Goal: Task Accomplishment & Management: Complete application form

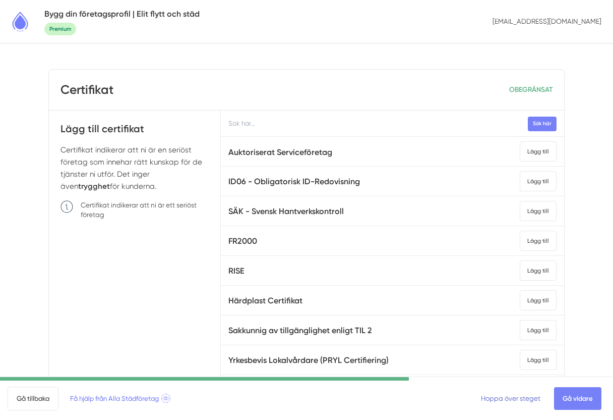
click at [506, 401] on link "Hoppa över steget" at bounding box center [511, 398] width 60 height 8
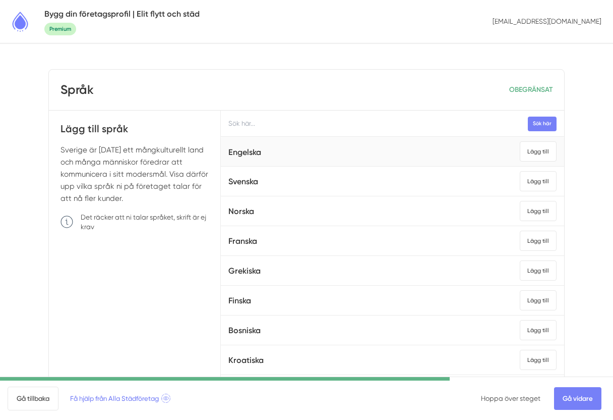
click at [533, 163] on li "Engelska Lägg till" at bounding box center [392, 152] width 343 height 30
click at [537, 152] on div "Lägg till" at bounding box center [538, 151] width 37 height 20
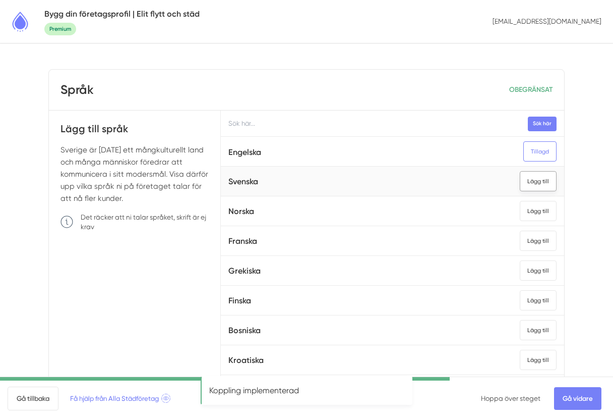
click at [537, 172] on div "Lägg till" at bounding box center [538, 181] width 37 height 20
click at [569, 396] on link "Gå vidare" at bounding box center [577, 398] width 47 height 23
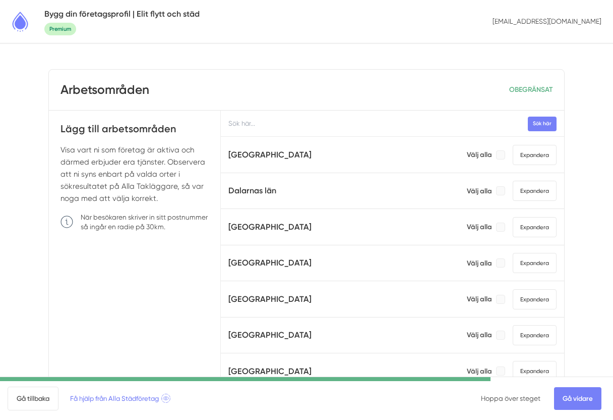
click at [569, 396] on link "Gå vidare" at bounding box center [577, 398] width 47 height 23
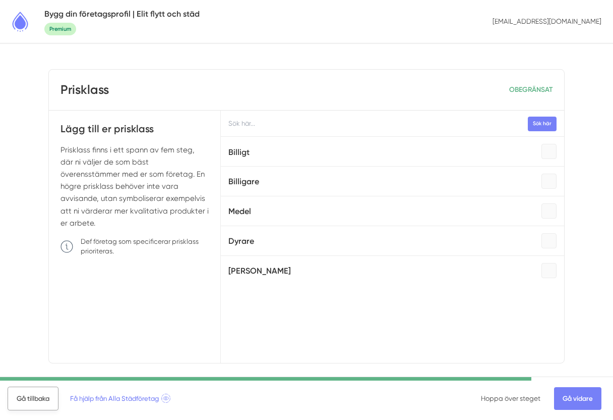
click at [32, 402] on link "Gå tillbaka" at bounding box center [33, 398] width 51 height 24
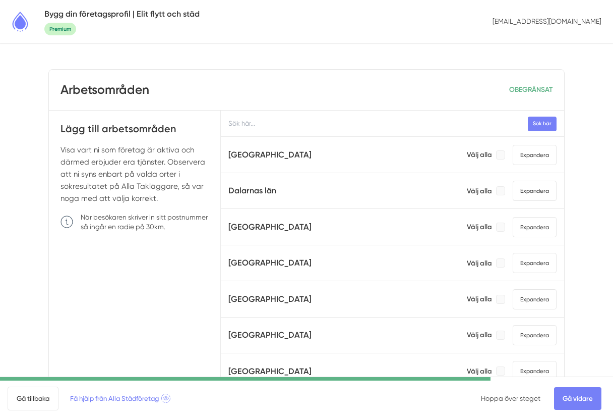
click at [505, 226] on div "Välj alla Expandera" at bounding box center [512, 227] width 90 height 20
click at [499, 228] on div at bounding box center [500, 226] width 9 height 9
click at [537, 194] on span "Expandera" at bounding box center [535, 191] width 44 height 20
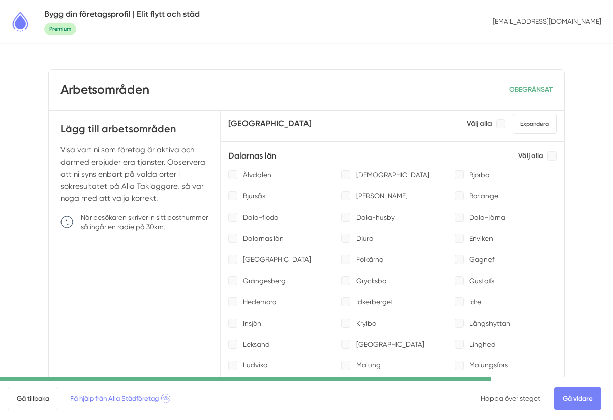
scroll to position [38, 0]
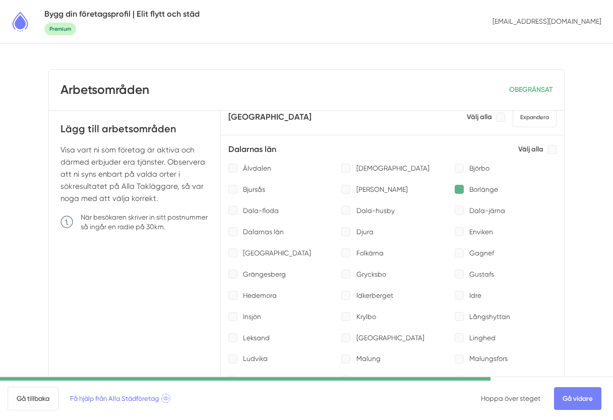
click at [462, 191] on div at bounding box center [459, 189] width 9 height 9
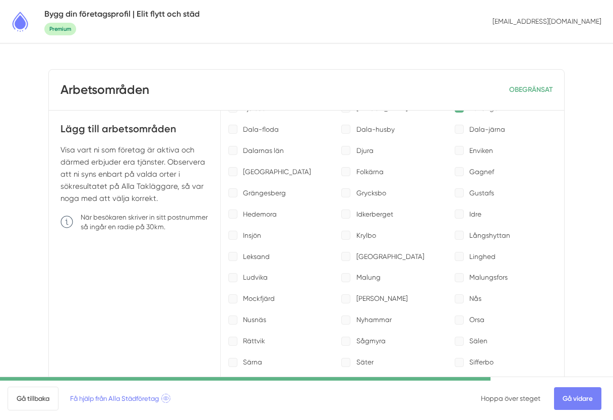
scroll to position [117, 0]
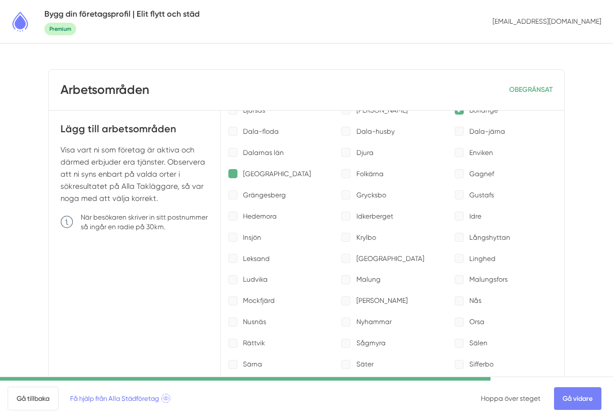
click at [235, 176] on div at bounding box center [232, 173] width 9 height 9
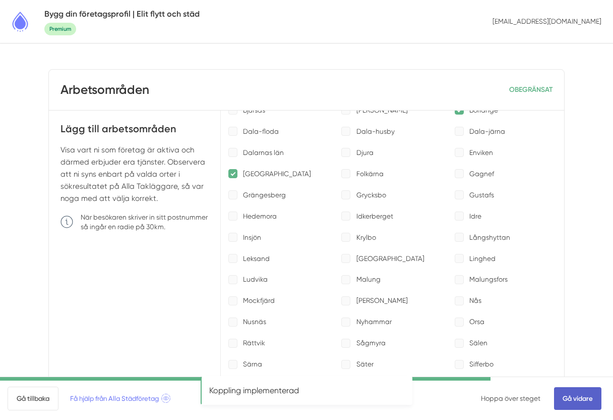
click at [581, 397] on link "Gå vidare" at bounding box center [577, 398] width 47 height 23
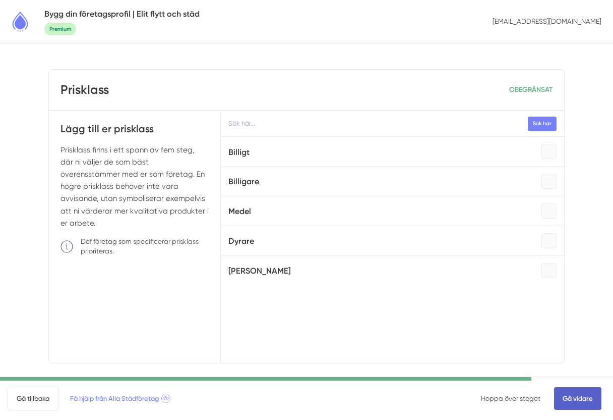
click at [573, 401] on link "Gå vidare" at bounding box center [577, 398] width 47 height 23
